Goal: Book appointment/travel/reservation

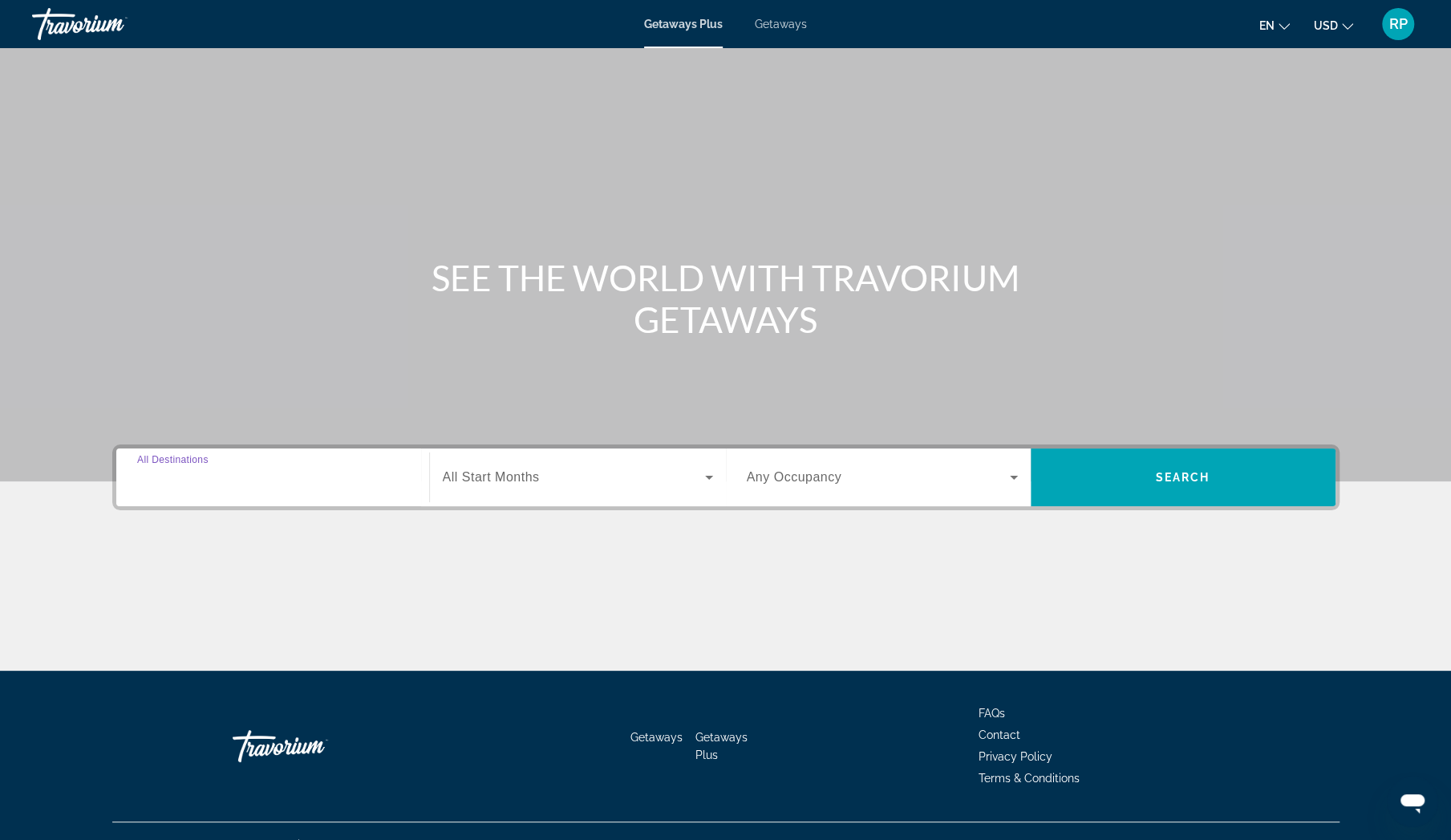
click at [266, 481] on input "Destination All Destinations" at bounding box center [272, 477] width 271 height 19
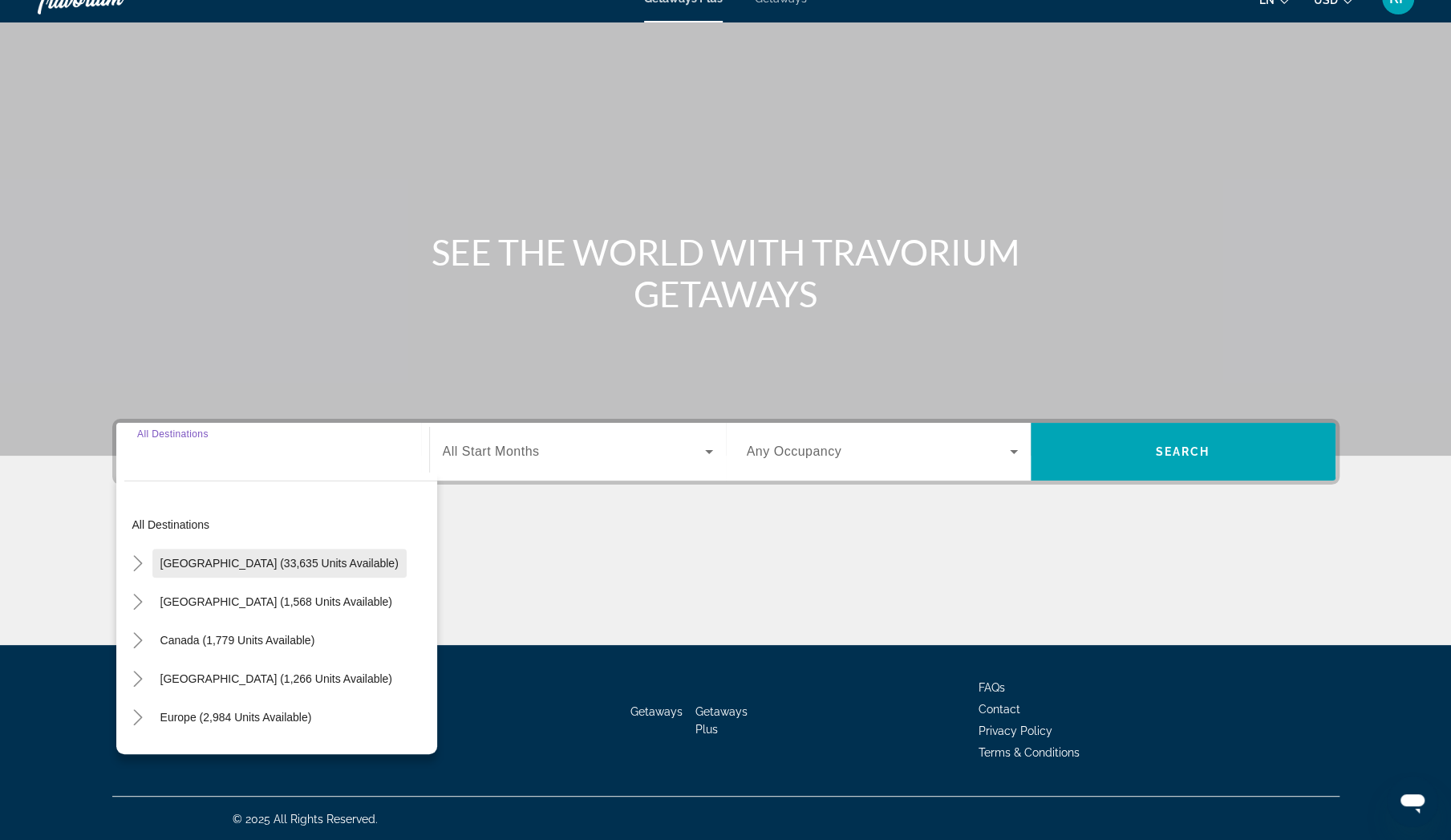
click at [252, 557] on span "[GEOGRAPHIC_DATA] (33,635 units available)" at bounding box center [279, 563] width 238 height 13
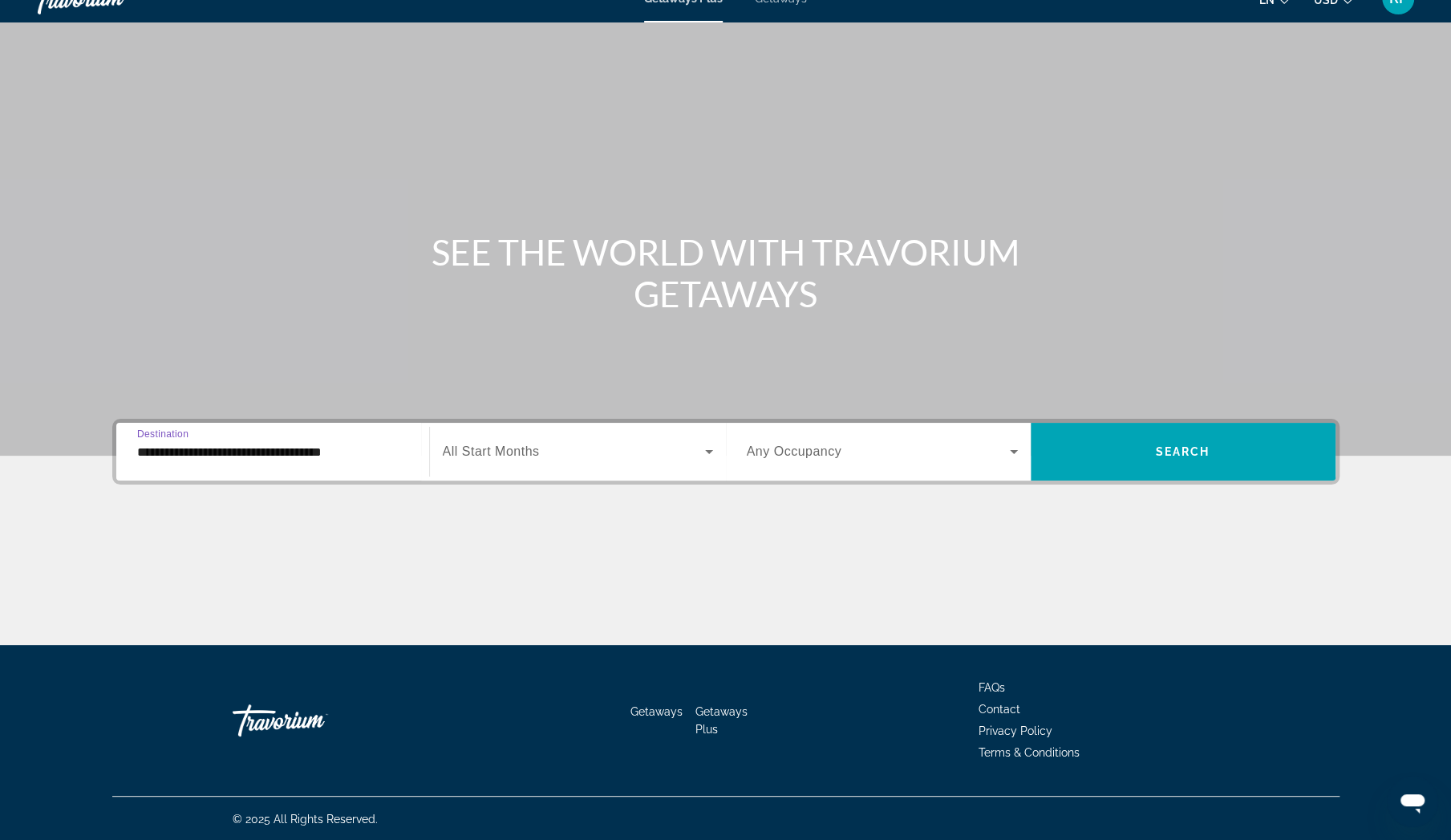
click at [316, 449] on input "**********" at bounding box center [272, 452] width 271 height 19
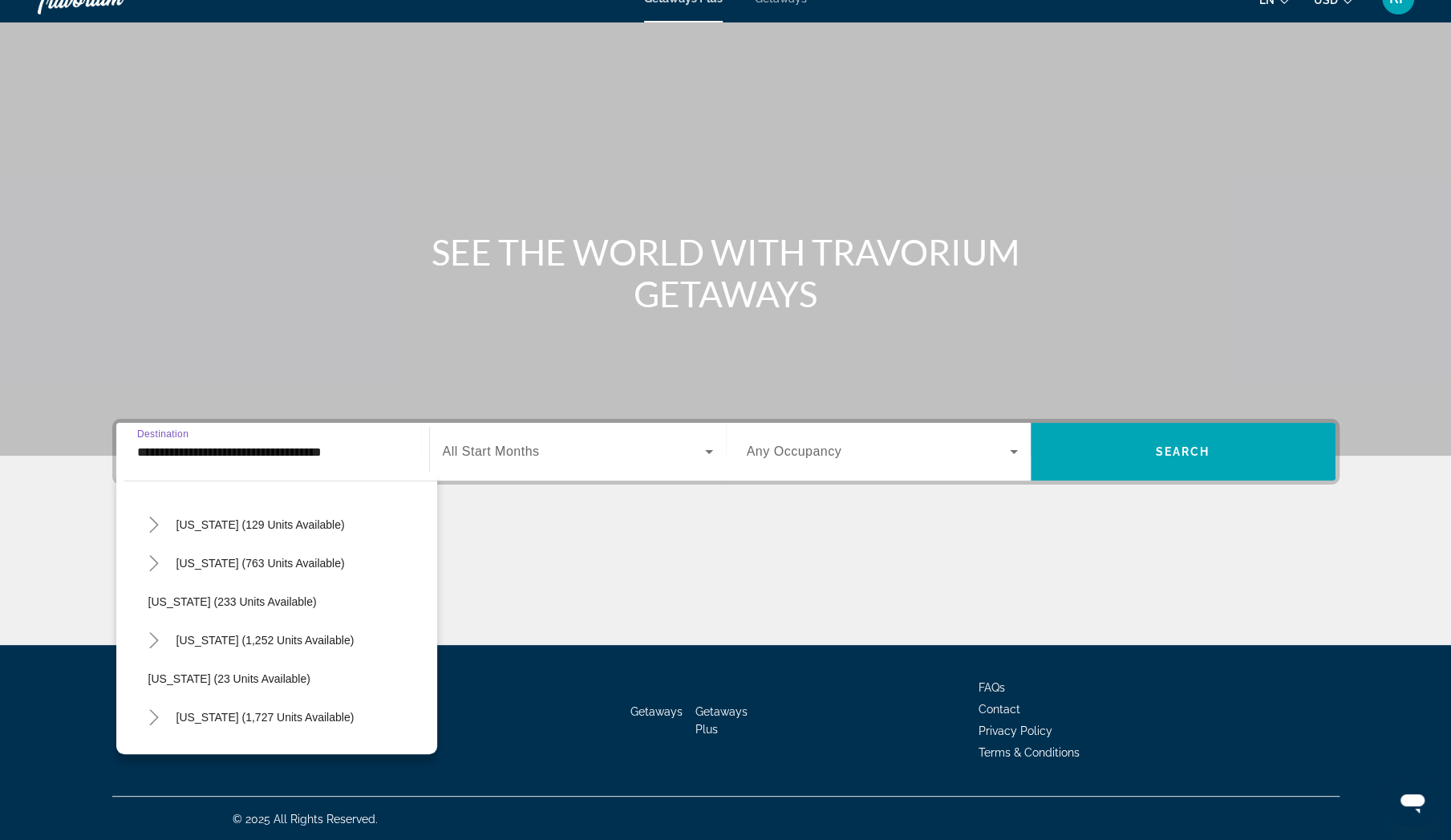
scroll to position [1069, 0]
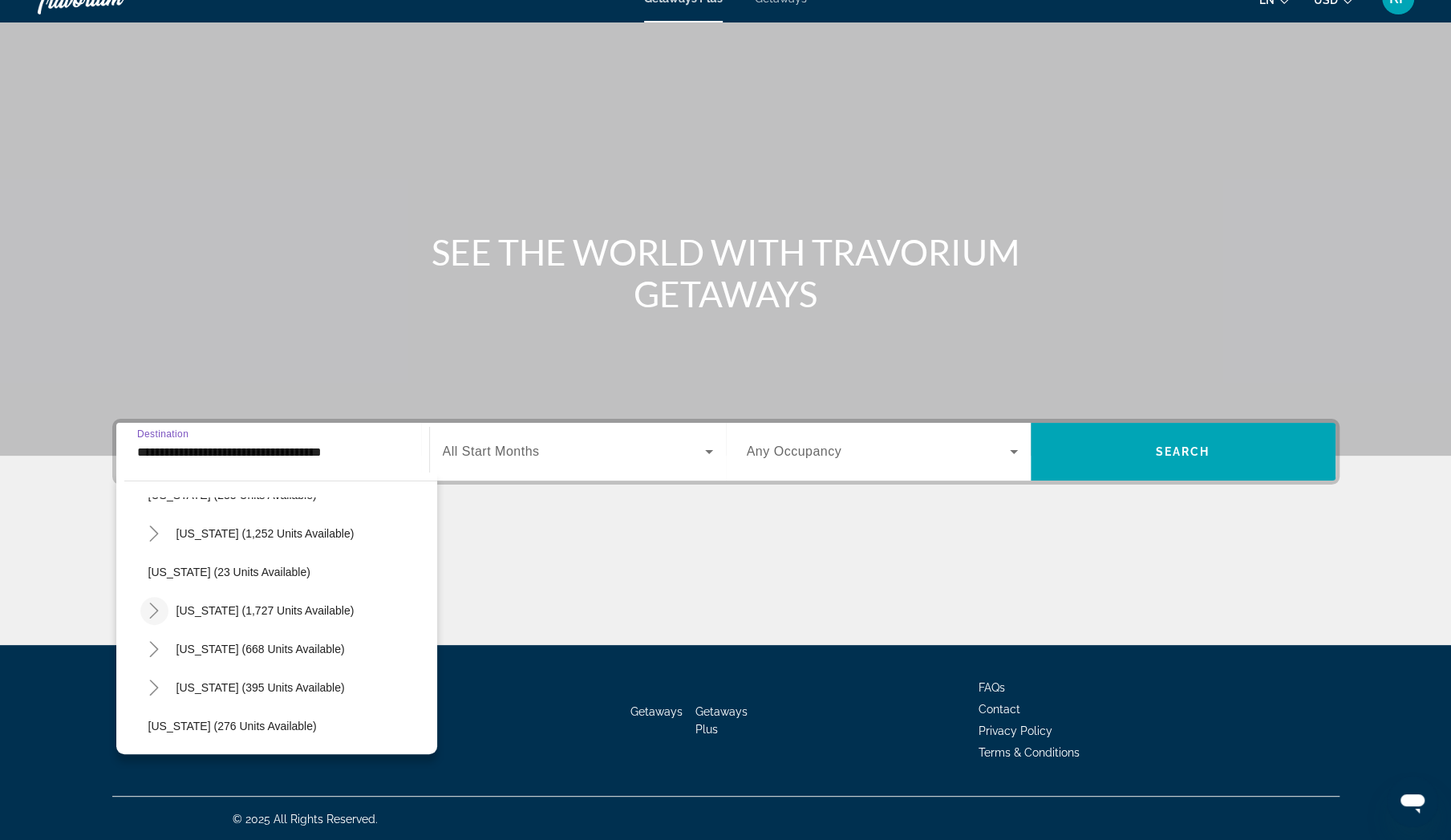
click at [150, 612] on icon "Toggle South Carolina (1,727 units available)" at bounding box center [154, 610] width 16 height 16
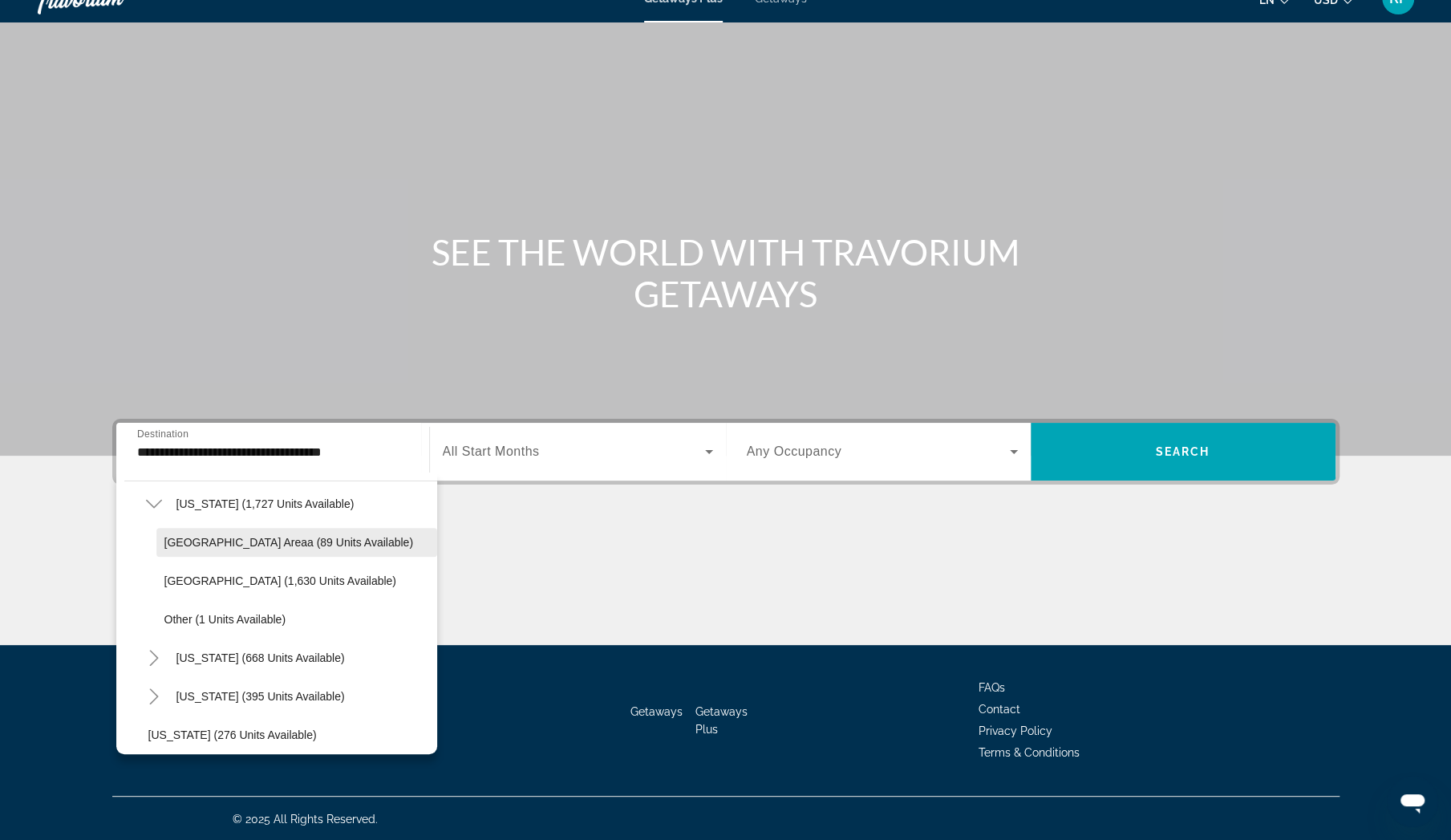
click at [229, 545] on span "[GEOGRAPHIC_DATA] Areaa (89 units available)" at bounding box center [288, 542] width 249 height 13
type input "**********"
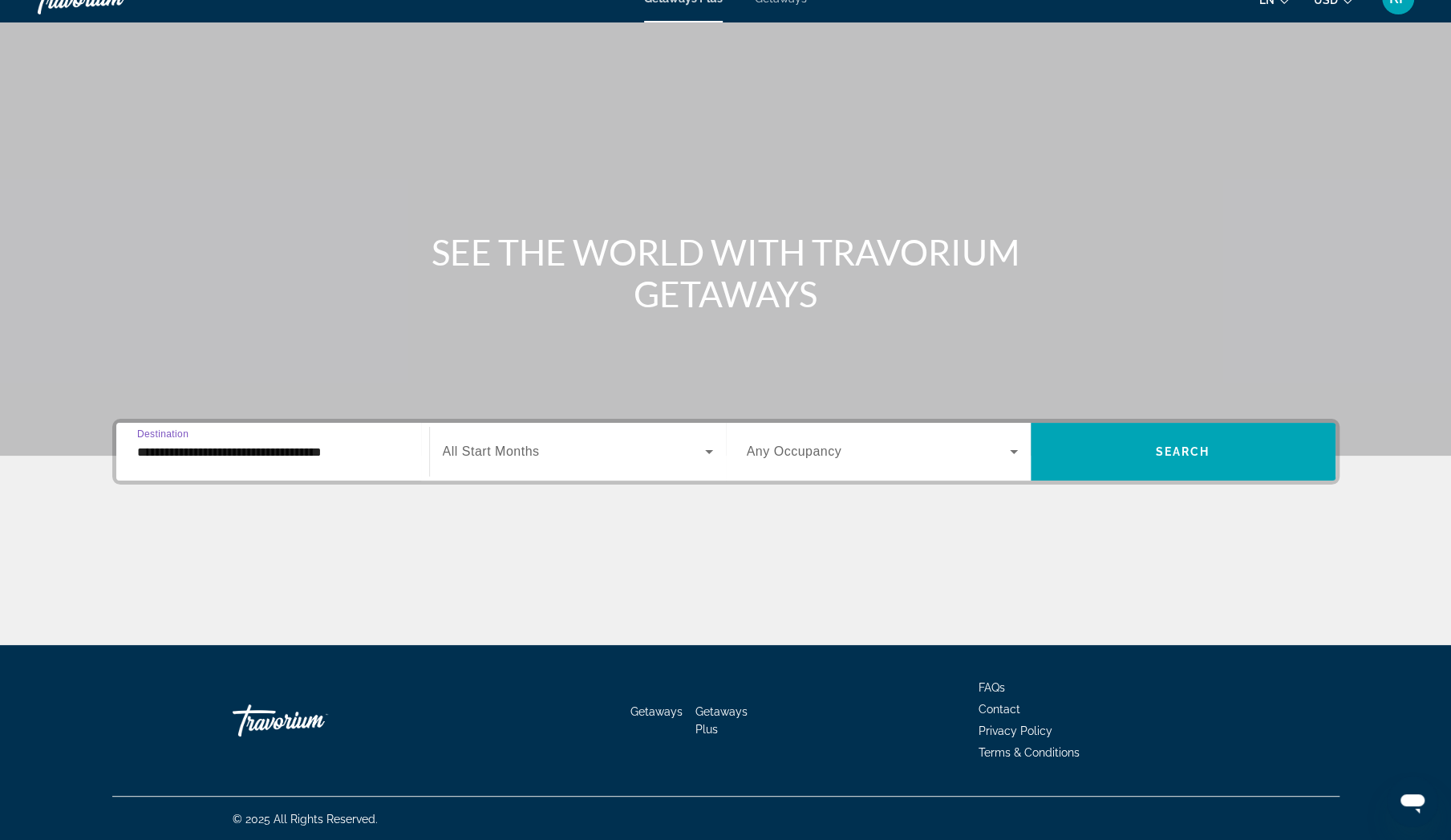
click at [484, 439] on div "Search widget" at bounding box center [578, 451] width 270 height 45
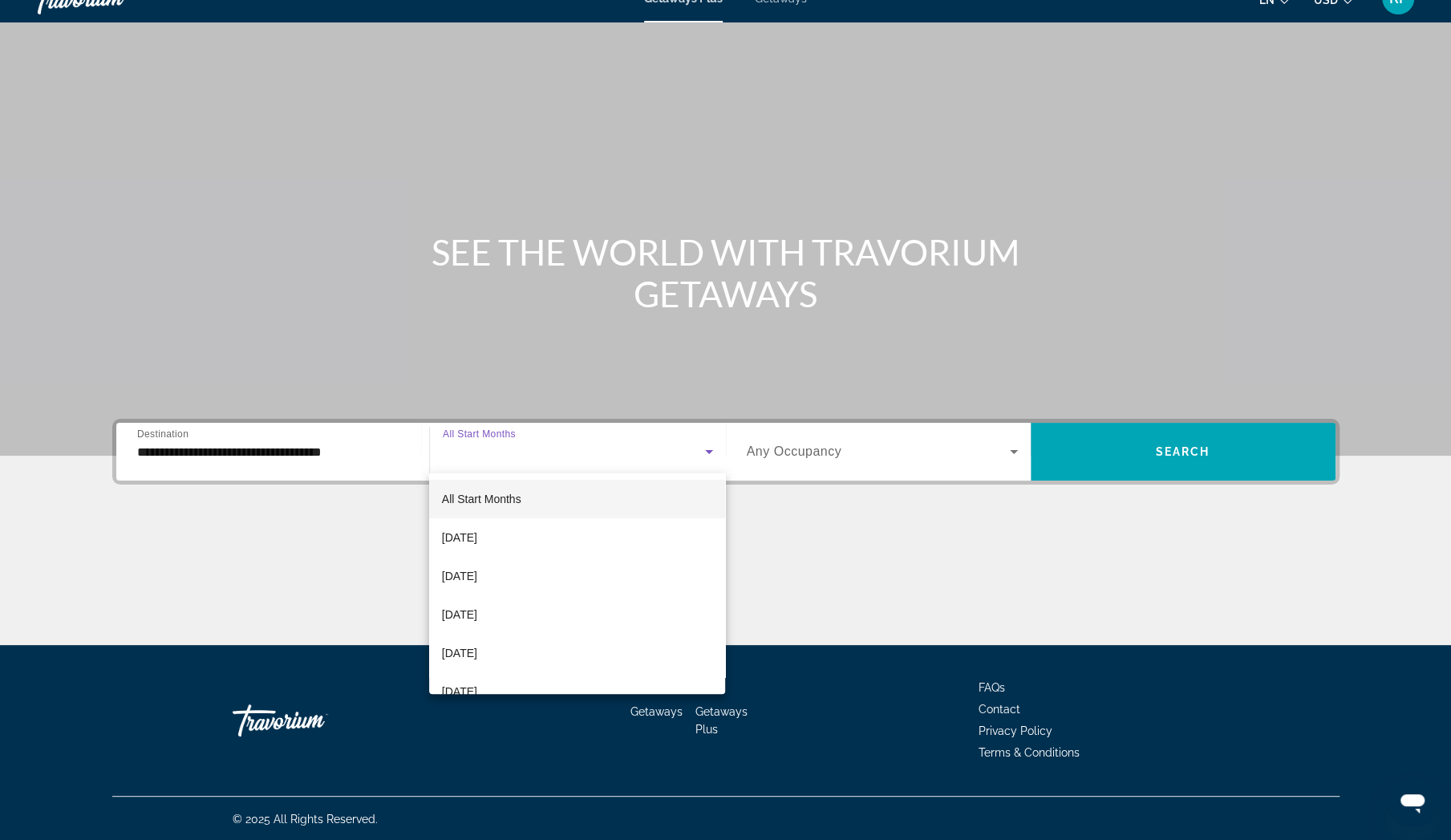
click at [483, 500] on span "All Start Months" at bounding box center [481, 498] width 79 height 13
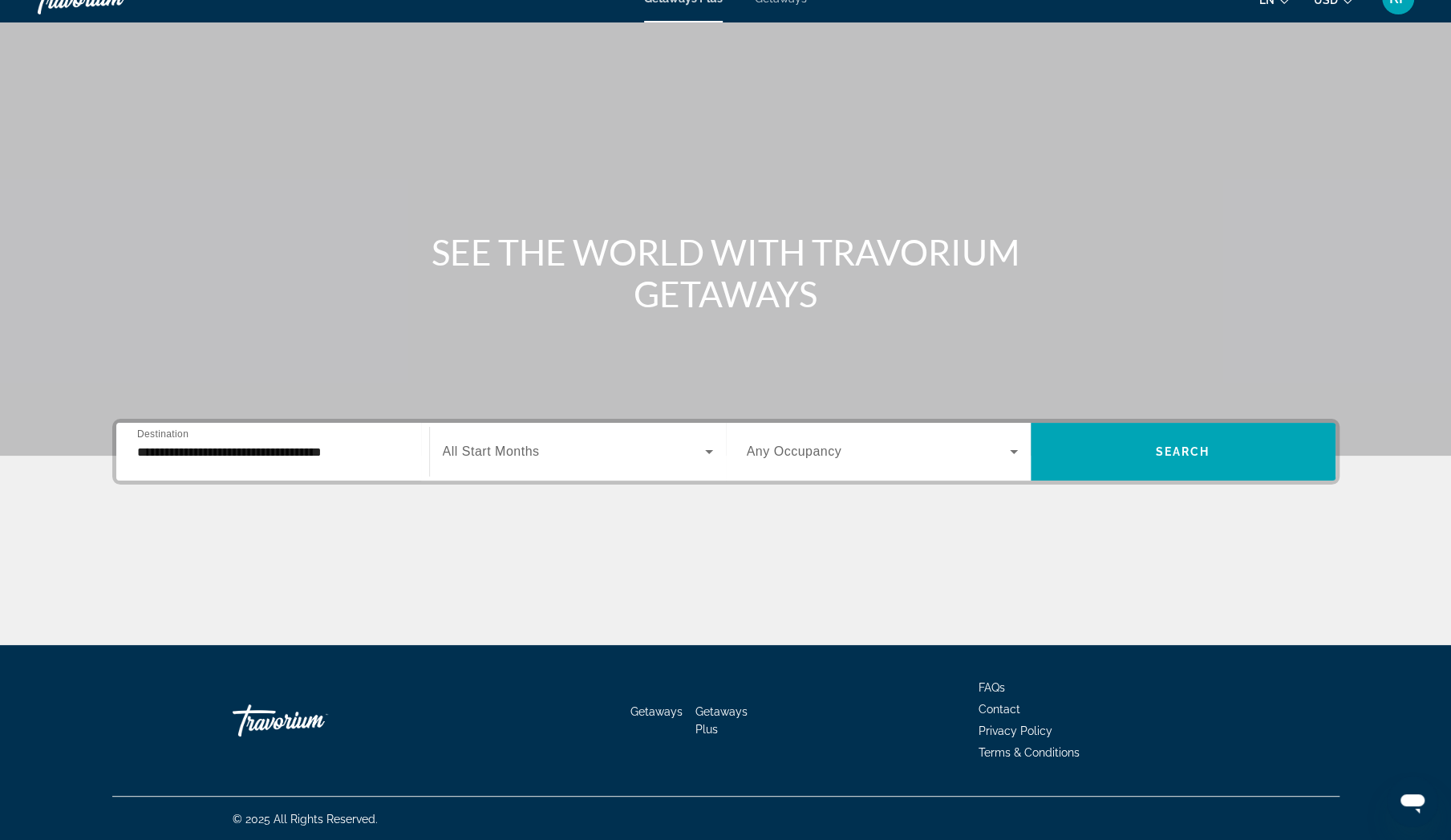
click at [833, 455] on span "Any Occupancy" at bounding box center [794, 451] width 95 height 14
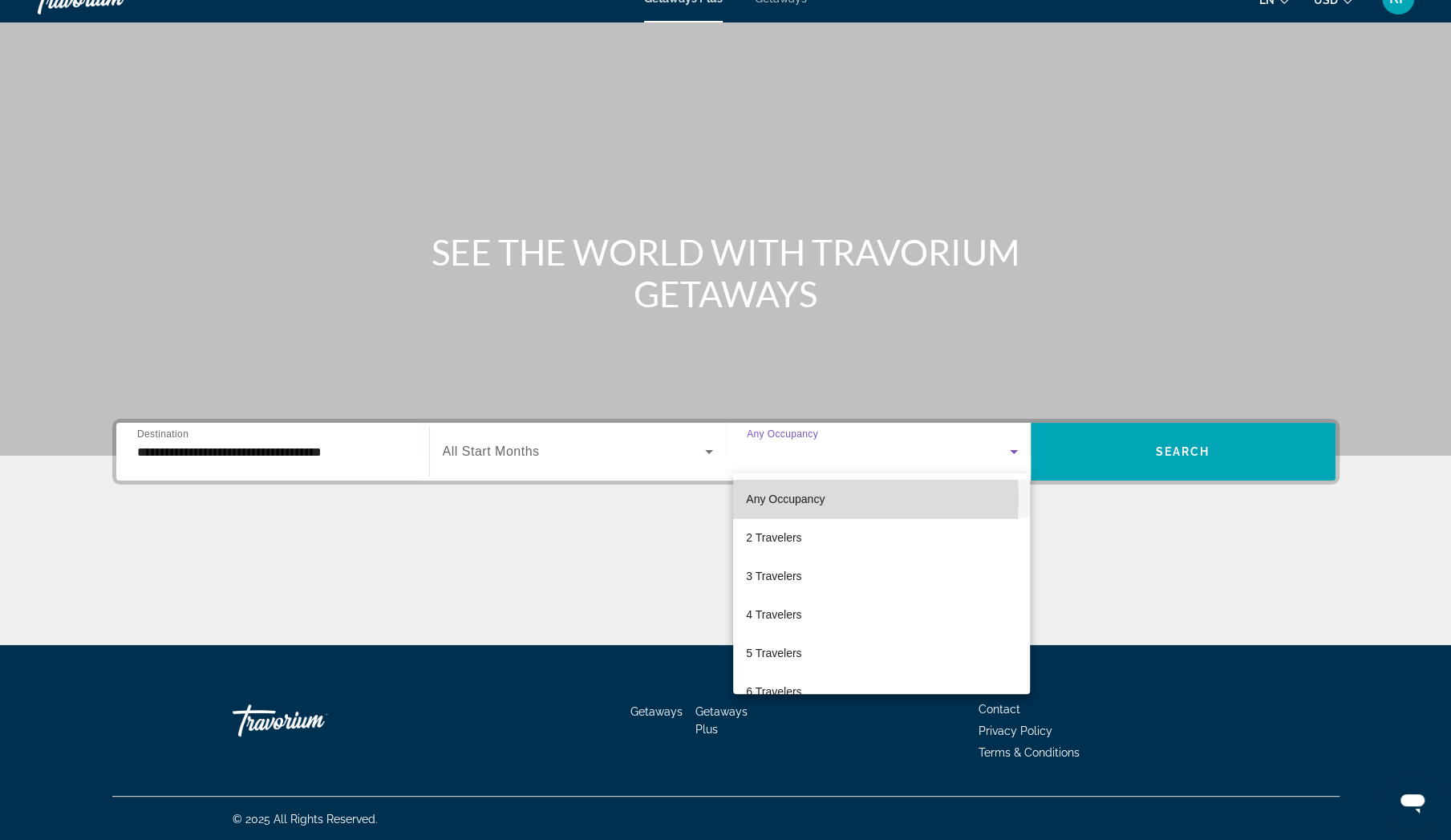
click at [817, 499] on span "Any Occupancy" at bounding box center [785, 498] width 79 height 13
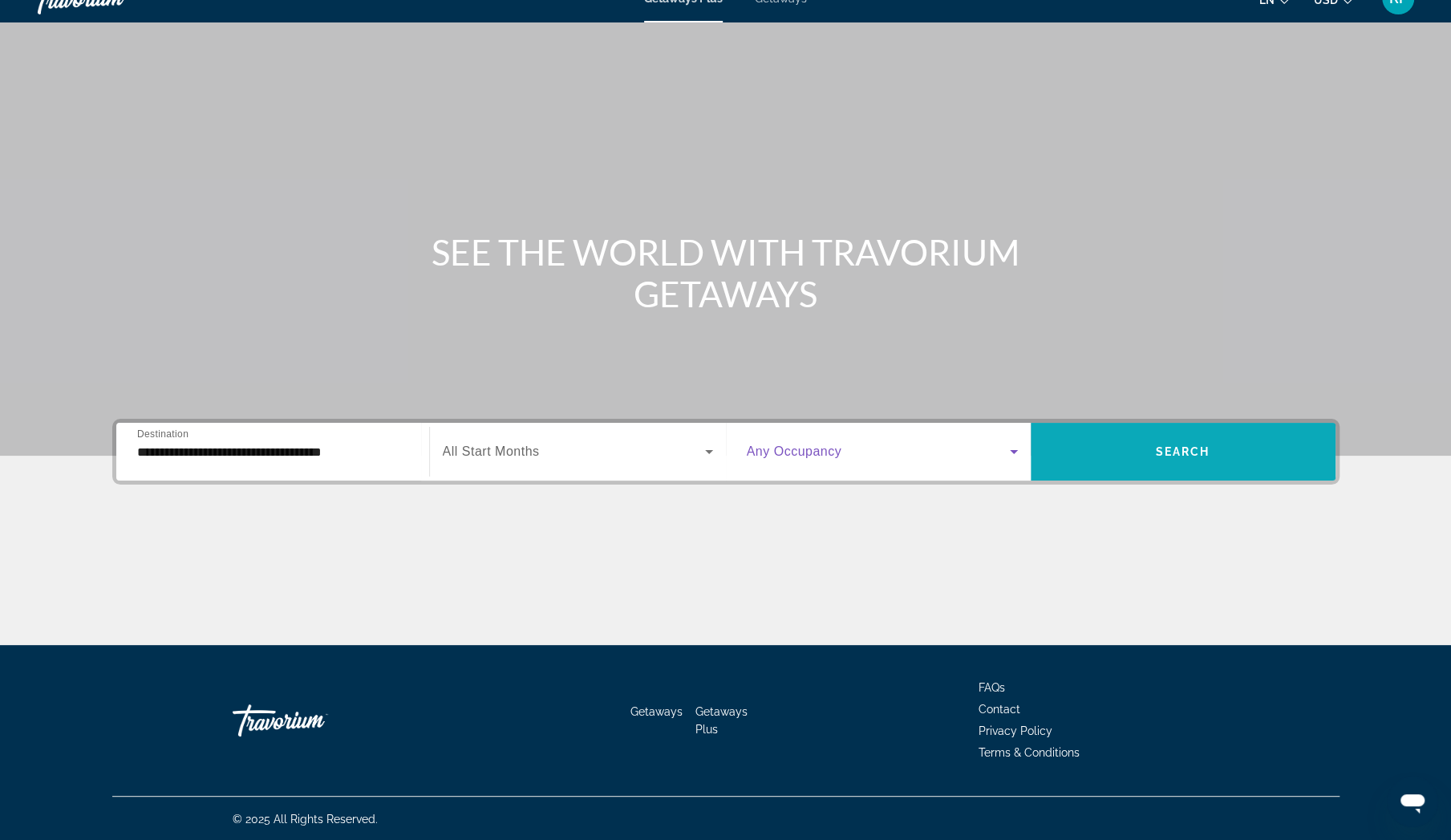
click at [1161, 451] on span "Search" at bounding box center [1183, 451] width 55 height 13
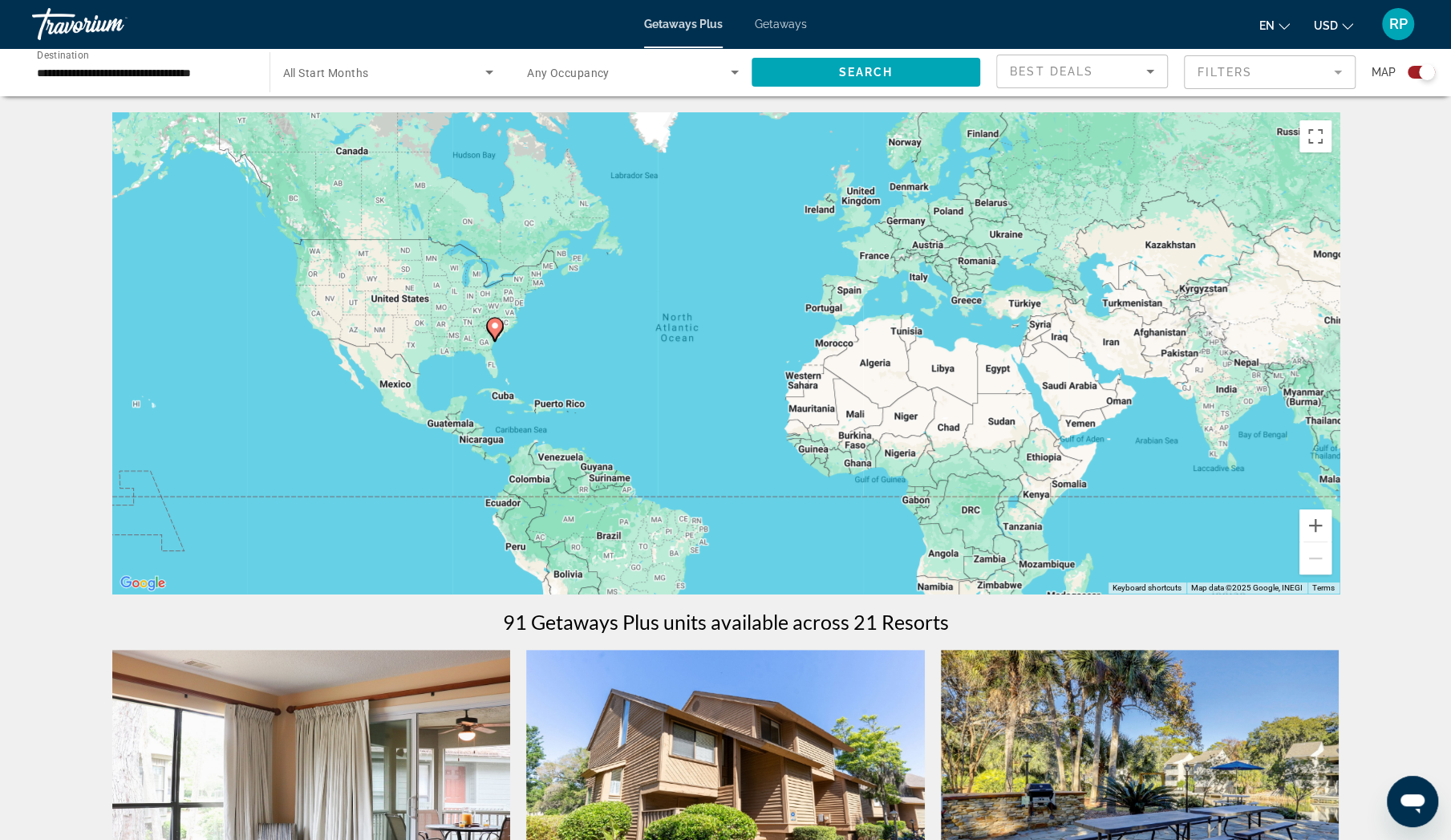
click at [532, 334] on div "To activate drag with keyboard, press Alt + Enter. Once in keyboard drag state,…" at bounding box center [725, 352] width 1227 height 481
click at [531, 335] on div "To activate drag with keyboard, press Alt + Enter. Once in keyboard drag state,…" at bounding box center [725, 352] width 1227 height 481
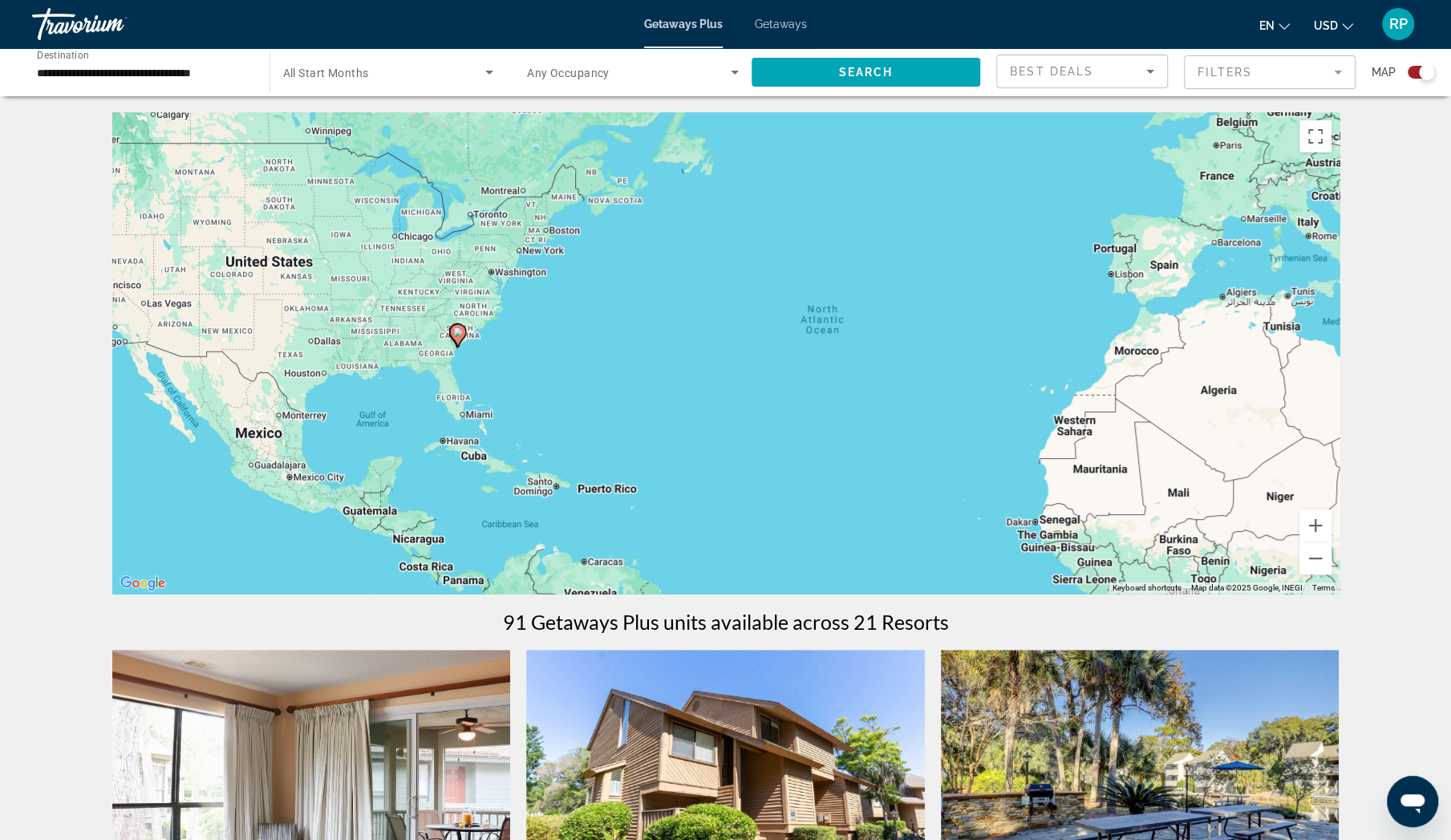
click at [468, 369] on div "To activate drag with keyboard, press Alt + Enter. Once in keyboard drag state,…" at bounding box center [725, 352] width 1227 height 481
click at [467, 369] on div "To activate drag with keyboard, press Alt + Enter. Once in keyboard drag state,…" at bounding box center [725, 352] width 1227 height 481
click at [523, 347] on div "To activate drag with keyboard, press Alt + Enter. Once in keyboard drag state,…" at bounding box center [725, 352] width 1227 height 481
